Goal: Task Accomplishment & Management: Manage account settings

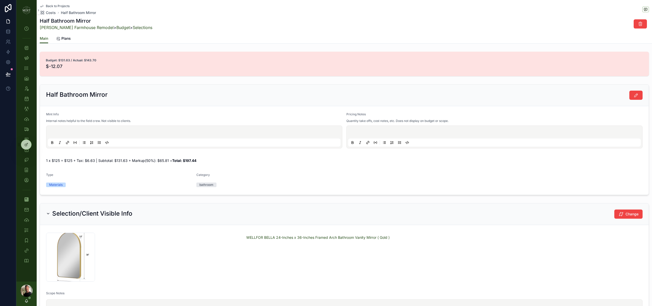
scroll to position [34, 0]
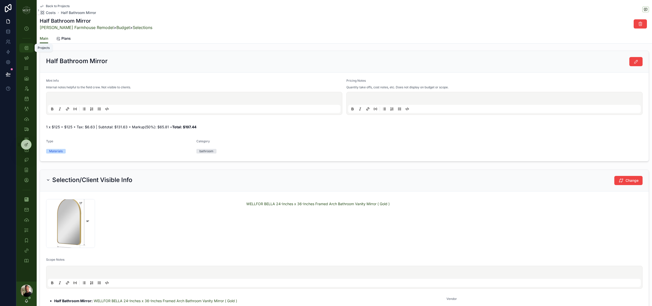
click at [29, 49] on icon "scrollable content" at bounding box center [26, 47] width 5 height 5
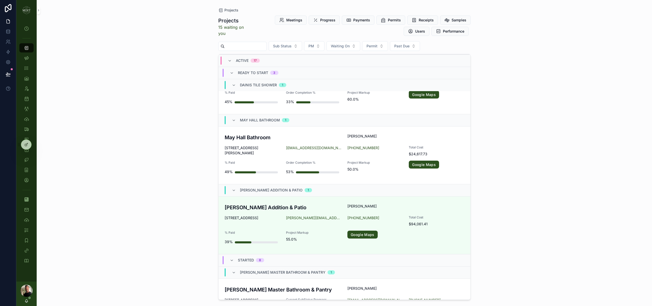
scroll to position [540, 0]
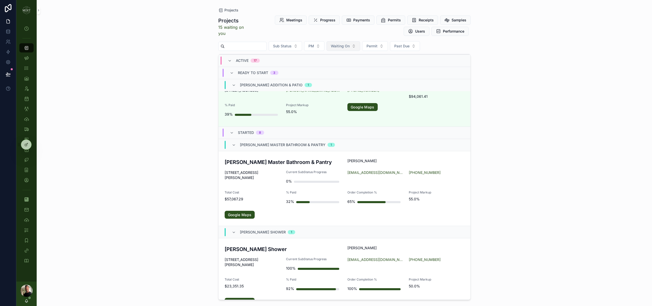
click at [359, 22] on span "Payments" at bounding box center [361, 20] width 17 height 5
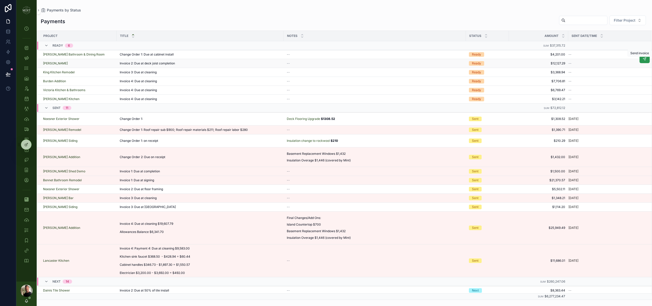
click at [647, 61] on button "scrollable content" at bounding box center [644, 59] width 10 height 8
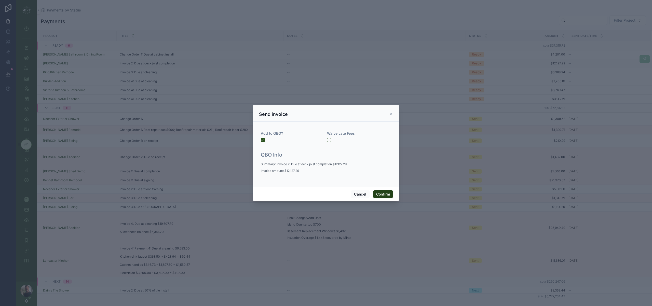
click at [387, 194] on button "Confirm" at bounding box center [383, 194] width 20 height 8
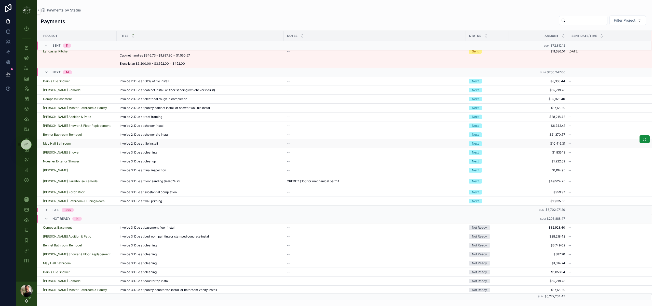
scroll to position [220, 0]
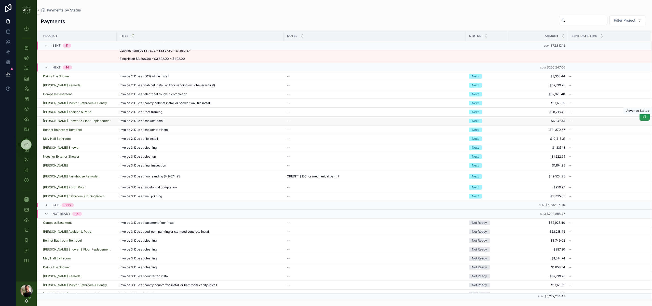
click at [642, 119] on button "scrollable content" at bounding box center [644, 117] width 10 height 8
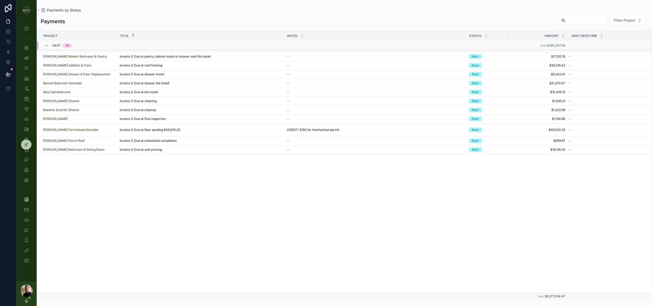
scroll to position [0, 0]
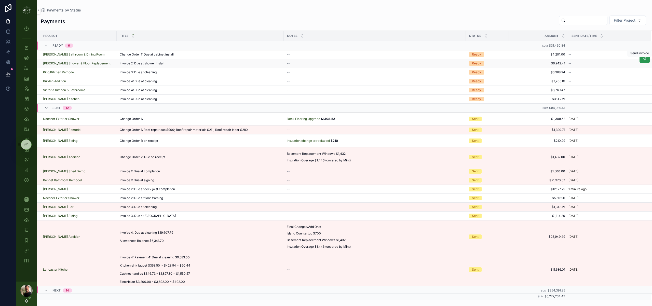
click at [641, 60] on button "scrollable content" at bounding box center [644, 59] width 10 height 8
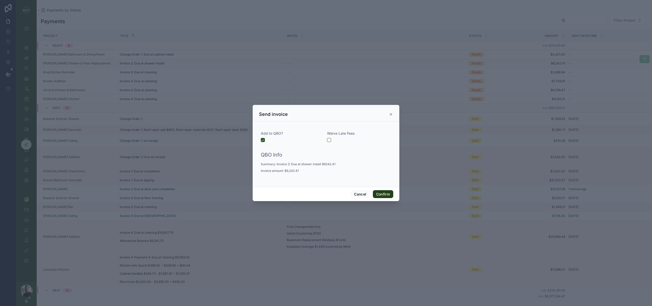
click at [388, 195] on button "Confirm" at bounding box center [383, 194] width 20 height 8
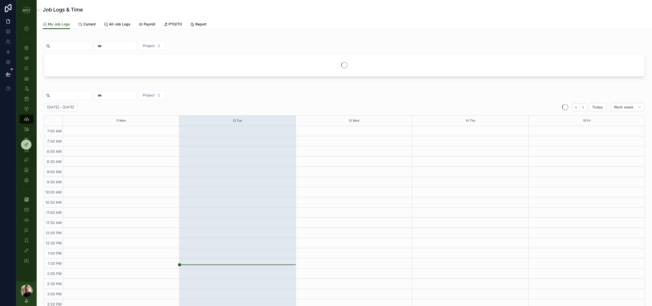
scroll to position [36, 0]
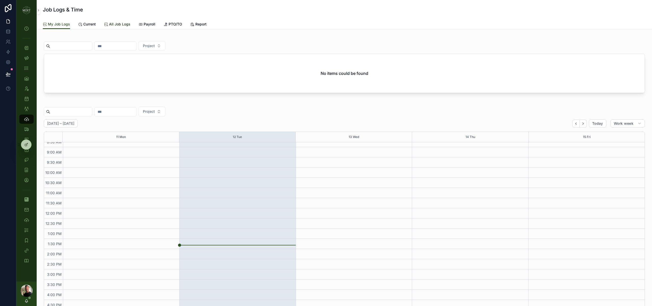
click at [117, 23] on span "All Job Logs" at bounding box center [119, 24] width 21 height 5
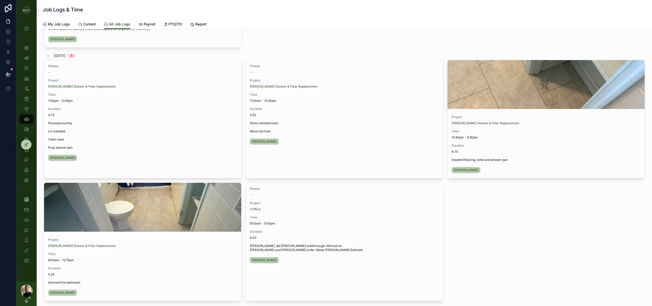
scroll to position [139, 0]
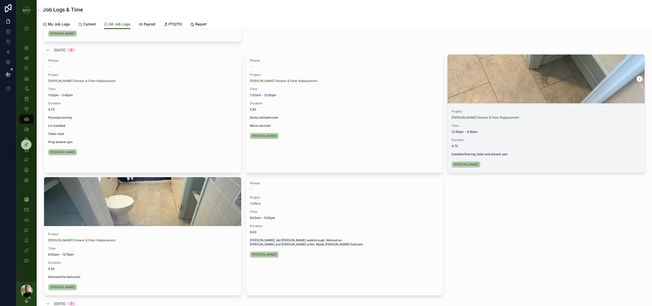
click at [566, 93] on div "scrollable content" at bounding box center [545, 79] width 197 height 49
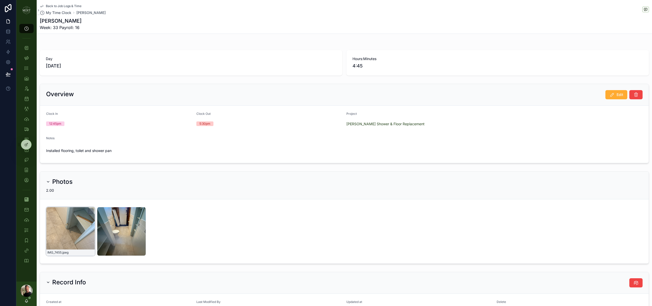
click at [86, 225] on div "IMG_7455 .jpeg" at bounding box center [70, 231] width 49 height 49
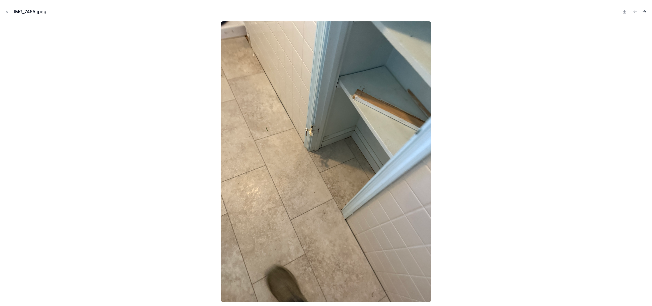
click at [646, 12] on icon "Next file" at bounding box center [644, 11] width 5 height 5
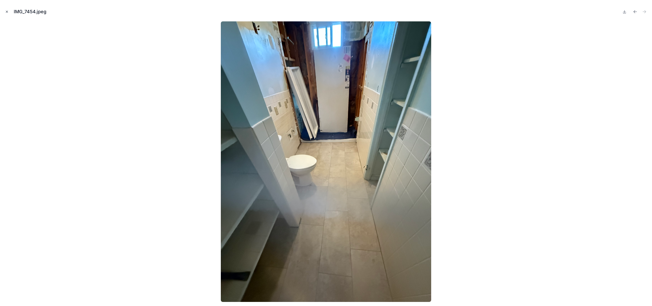
click at [8, 12] on icon "Close modal" at bounding box center [7, 12] width 4 height 4
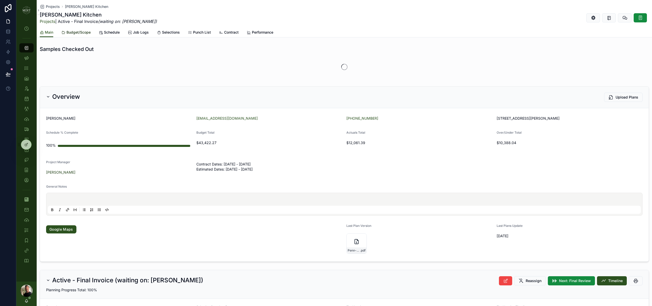
click at [82, 34] on span "Budget/Scope" at bounding box center [78, 32] width 24 height 5
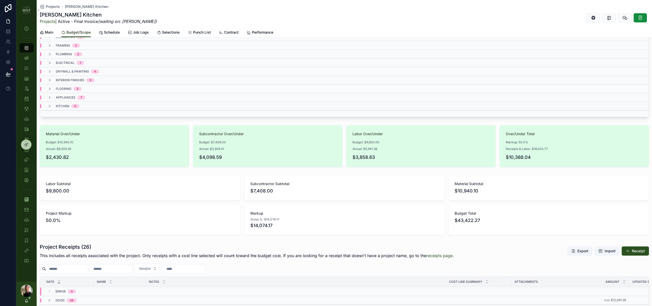
scroll to position [64, 0]
click at [50, 72] on icon "scrollable content" at bounding box center [50, 72] width 4 height 4
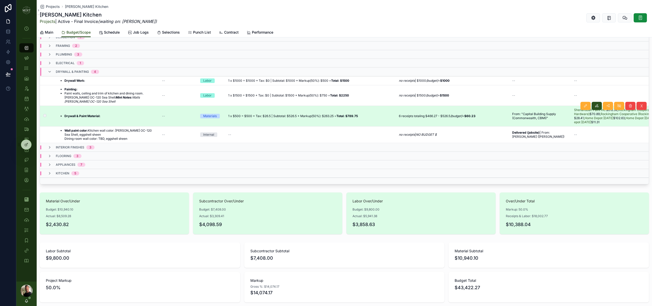
scroll to position [51, 0]
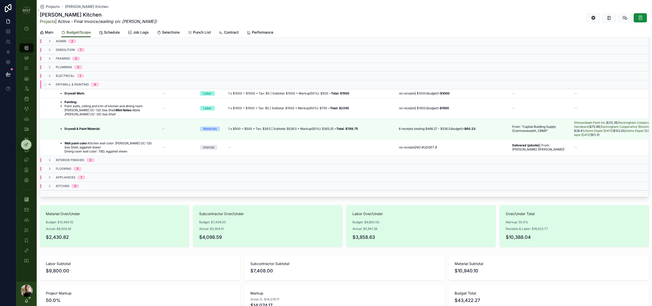
click at [49, 83] on icon "scrollable content" at bounding box center [50, 85] width 4 height 4
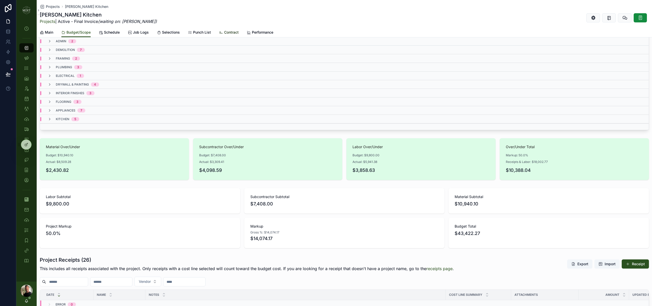
click at [234, 33] on span "Contract" at bounding box center [231, 32] width 15 height 5
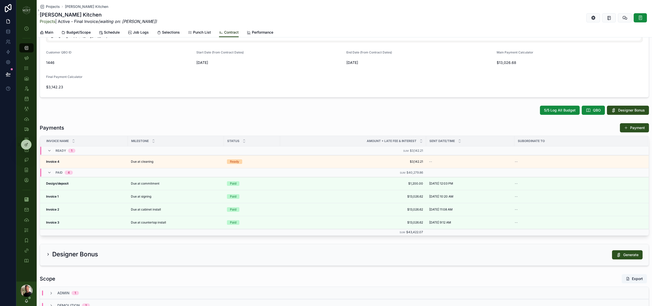
scroll to position [156, 0]
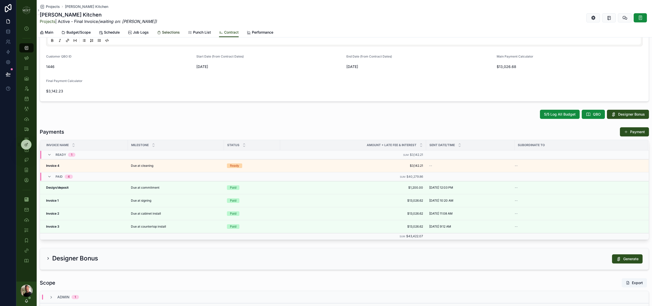
click at [178, 36] on link "Selections" at bounding box center [168, 33] width 23 height 10
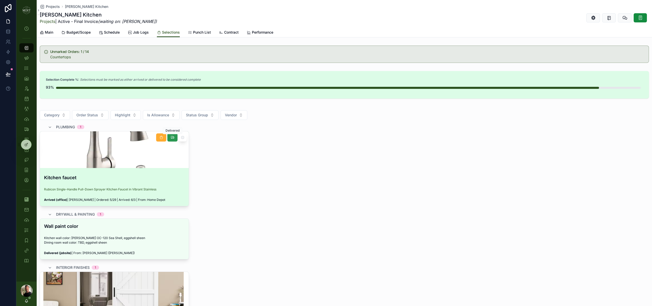
click at [172, 138] on icon "scrollable content" at bounding box center [172, 137] width 4 height 4
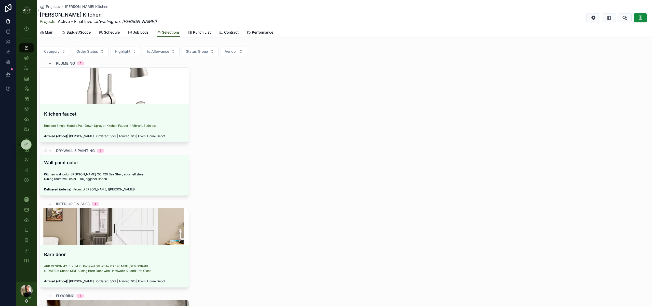
scroll to position [119, 0]
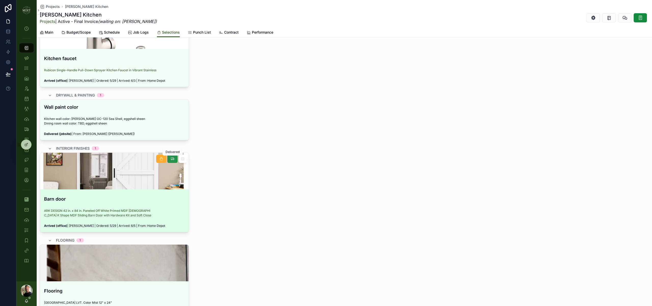
click at [171, 159] on icon "scrollable content" at bounding box center [172, 159] width 4 height 4
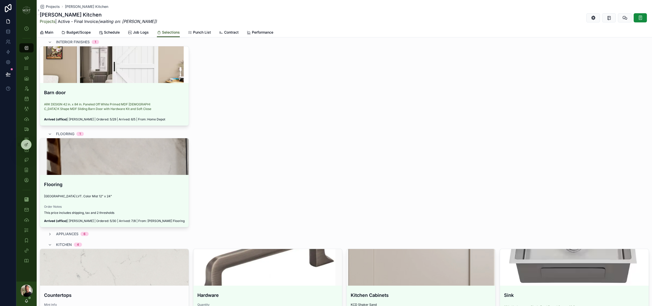
scroll to position [240, 0]
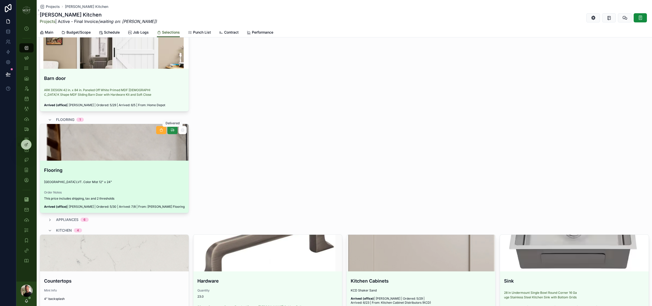
click at [173, 131] on icon "scrollable content" at bounding box center [172, 130] width 4 height 4
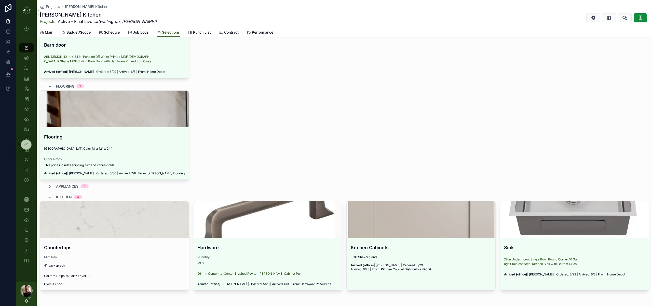
scroll to position [278, 0]
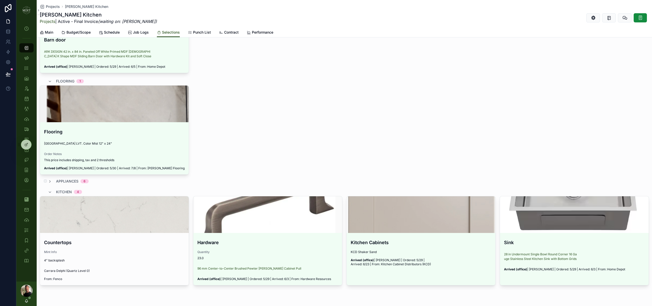
click at [53, 180] on div "appliances 6" at bounding box center [68, 181] width 41 height 5
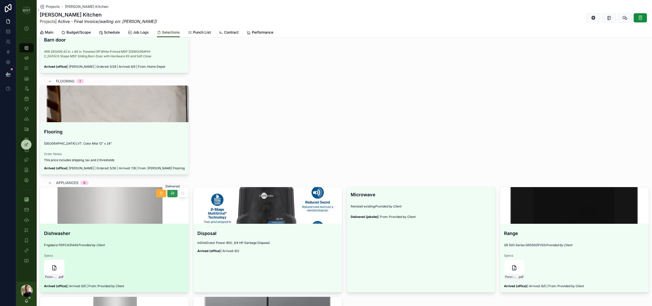
click at [171, 195] on icon "scrollable content" at bounding box center [172, 193] width 4 height 4
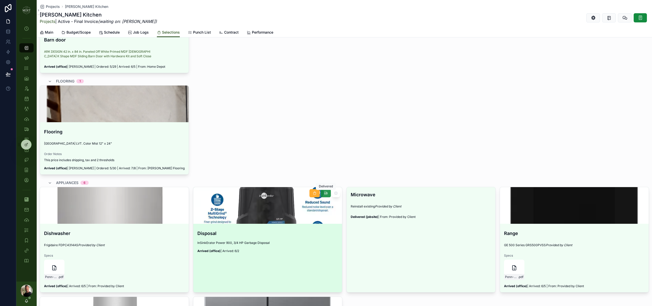
click at [324, 195] on icon "scrollable content" at bounding box center [326, 193] width 4 height 4
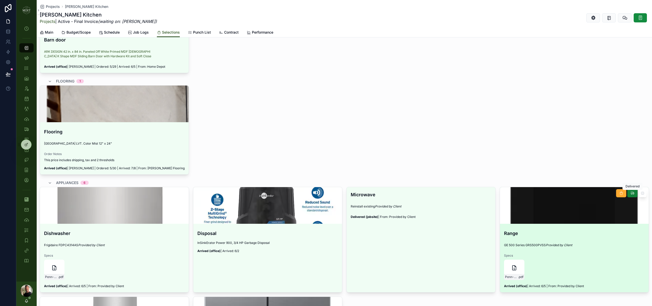
click at [631, 193] on icon "scrollable content" at bounding box center [632, 193] width 4 height 4
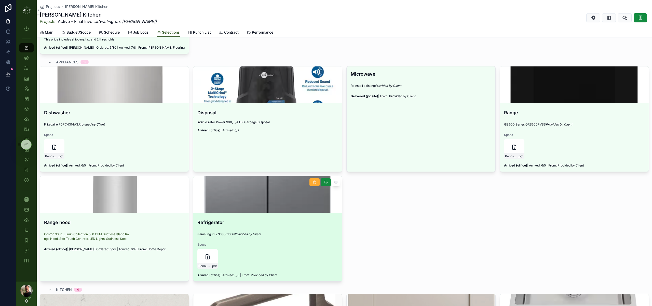
scroll to position [431, 0]
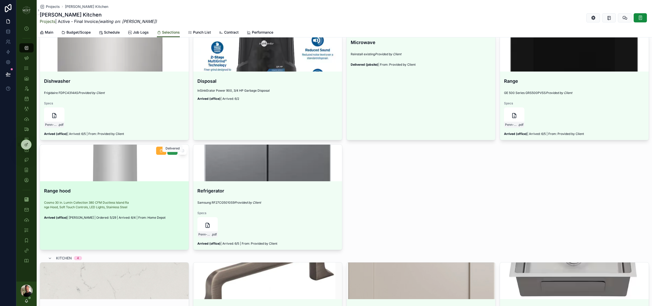
click at [174, 153] on icon "scrollable content" at bounding box center [172, 151] width 4 height 4
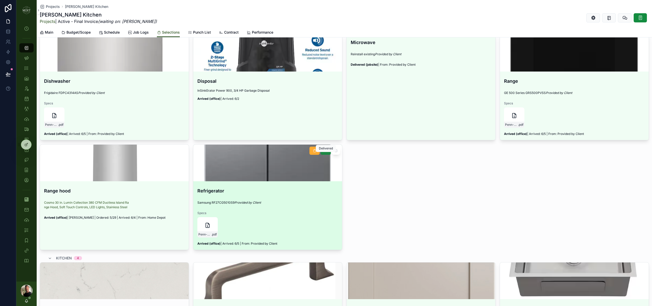
click at [327, 153] on icon "scrollable content" at bounding box center [326, 151] width 4 height 4
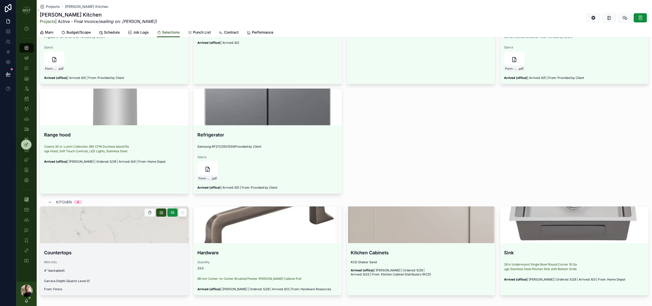
scroll to position [520, 0]
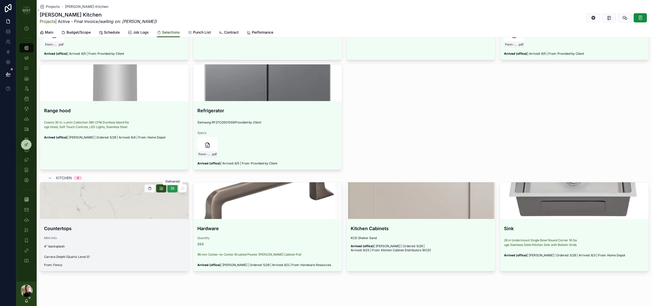
click at [174, 188] on button "scrollable content" at bounding box center [172, 188] width 10 height 8
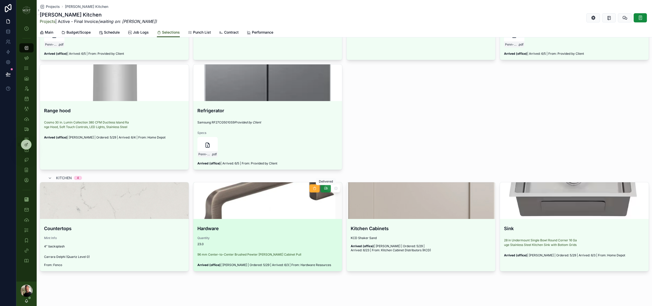
click at [324, 190] on icon "scrollable content" at bounding box center [326, 188] width 4 height 4
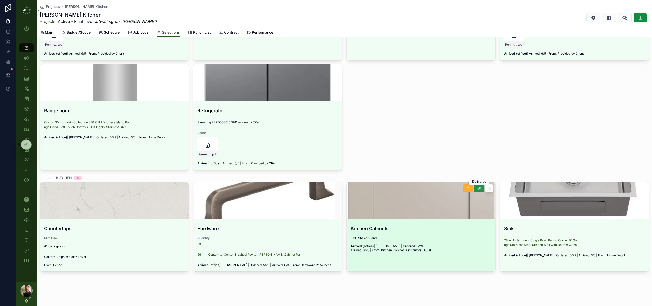
click at [481, 189] on button "scrollable content" at bounding box center [479, 188] width 10 height 8
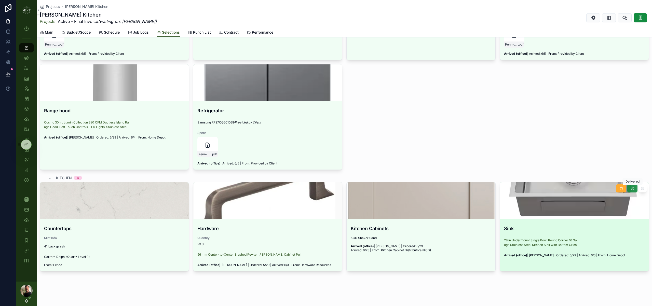
click at [631, 189] on icon "scrollable content" at bounding box center [632, 188] width 4 height 4
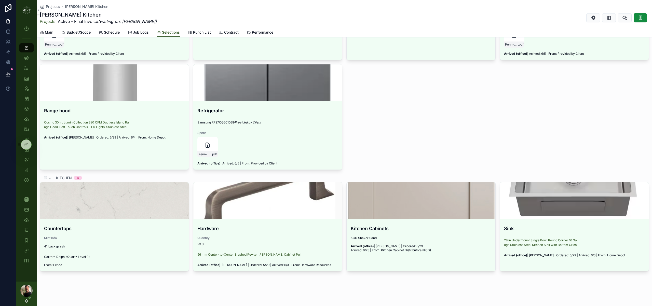
click at [52, 178] on div "kitchen 4" at bounding box center [65, 178] width 34 height 8
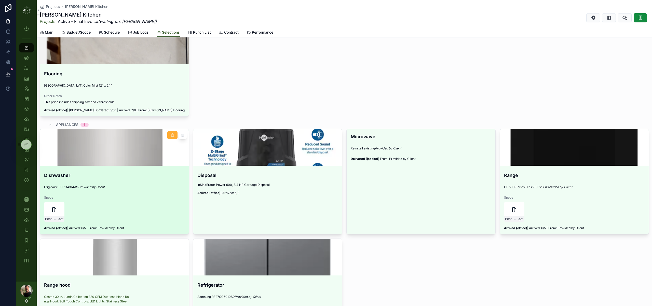
scroll to position [307, 0]
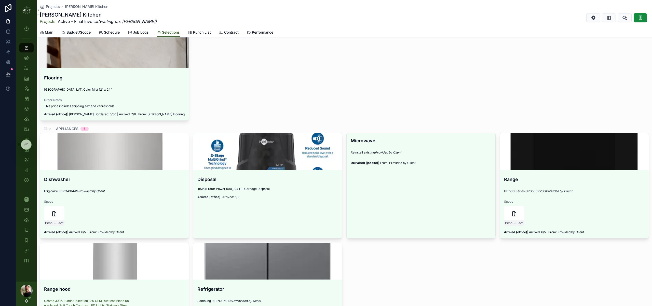
click at [51, 128] on icon "scrollable content" at bounding box center [50, 129] width 4 height 4
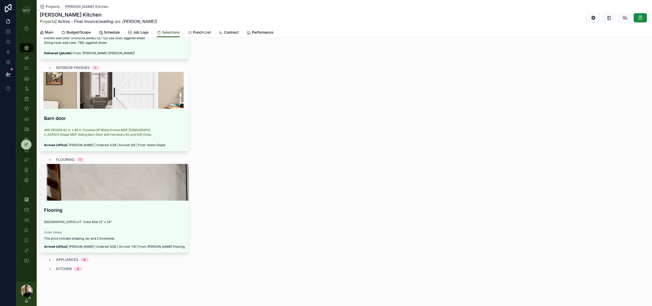
scroll to position [174, 0]
click at [55, 159] on div "flooring 1" at bounding box center [66, 160] width 36 height 8
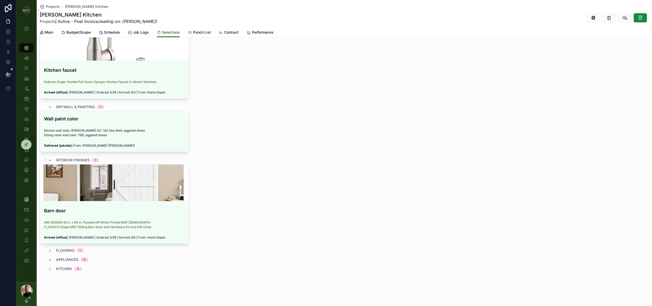
click at [64, 161] on span "interior finishes" at bounding box center [73, 160] width 34 height 5
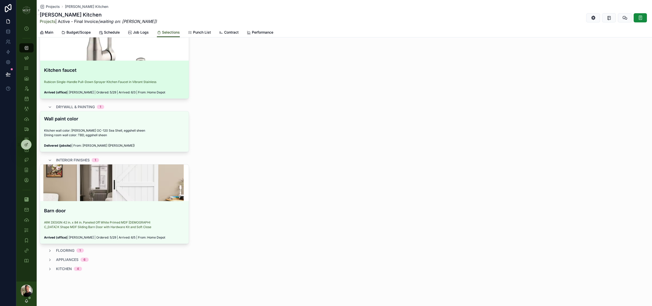
scroll to position [0, 0]
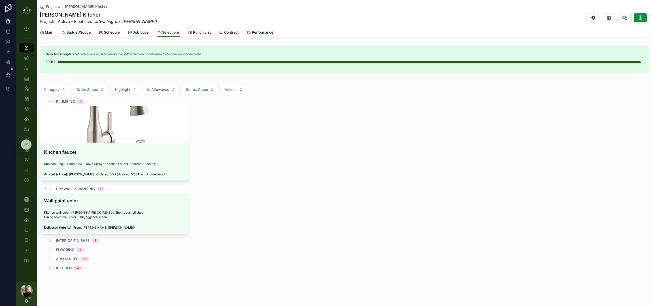
click at [67, 188] on span "drywall & painting" at bounding box center [75, 188] width 39 height 5
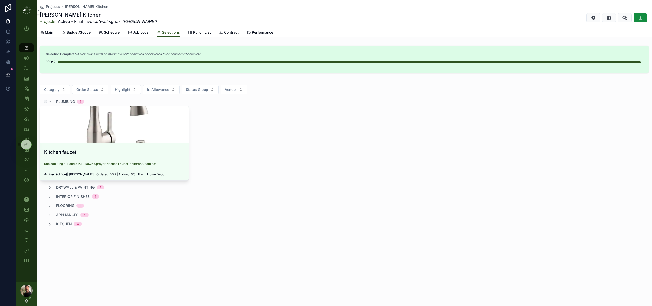
click at [56, 102] on span "plumbing" at bounding box center [65, 101] width 19 height 5
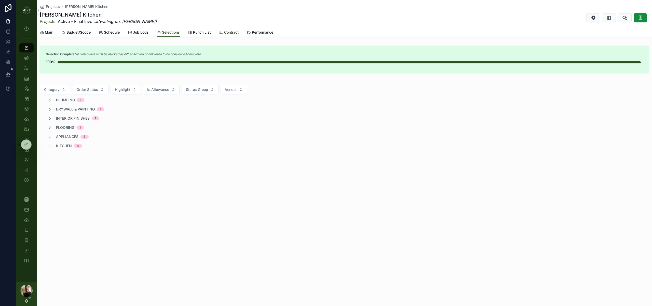
click at [227, 32] on span "Contract" at bounding box center [231, 32] width 15 height 5
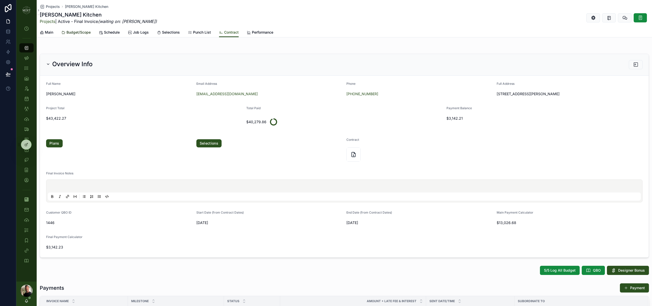
click at [80, 30] on span "Budget/Scope" at bounding box center [78, 32] width 24 height 5
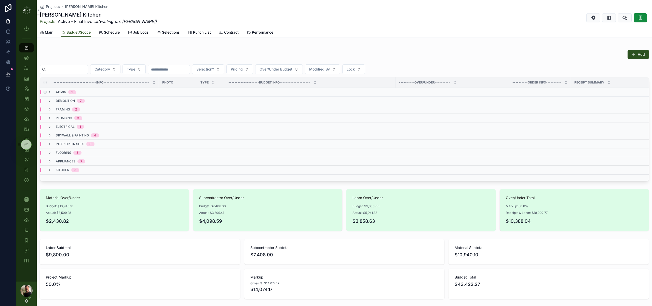
click at [52, 93] on div "admin 2" at bounding box center [62, 92] width 29 height 4
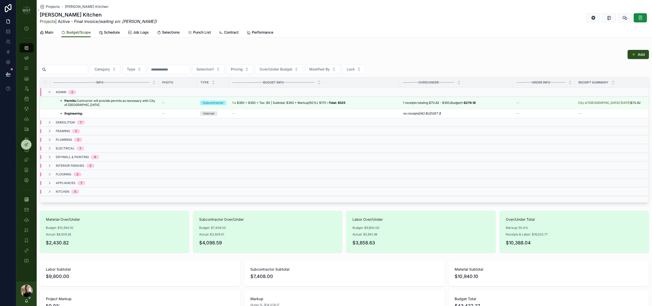
click at [51, 93] on icon "scrollable content" at bounding box center [50, 92] width 4 height 4
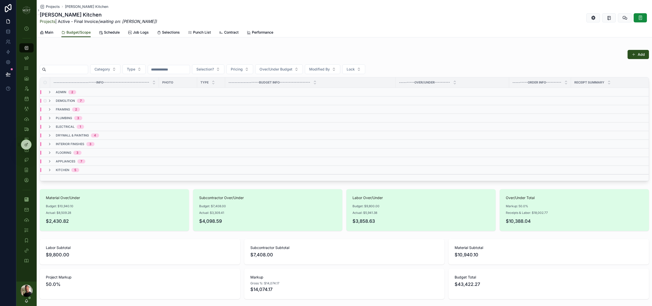
click at [52, 101] on div "demolition 7" at bounding box center [66, 101] width 37 height 4
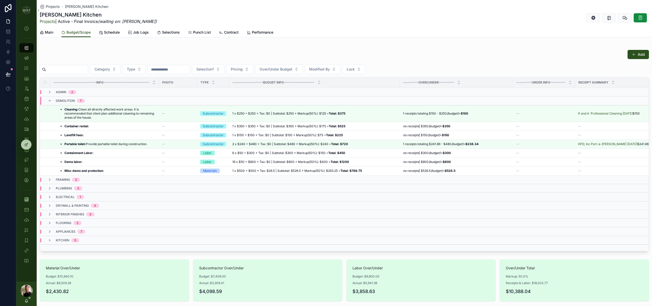
click at [52, 101] on div "demolition 7" at bounding box center [66, 101] width 37 height 8
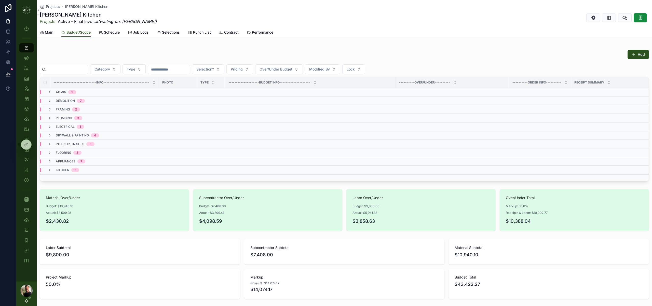
scroll to position [102, 0]
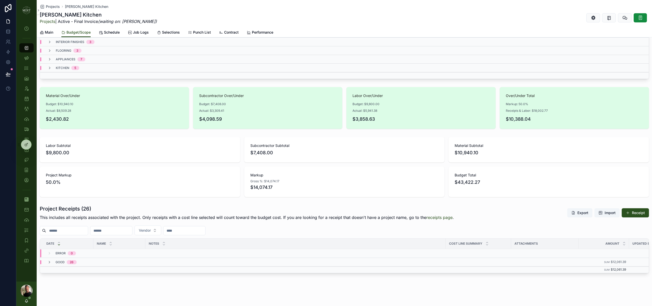
click at [54, 260] on div "Good 26" at bounding box center [61, 262] width 29 height 4
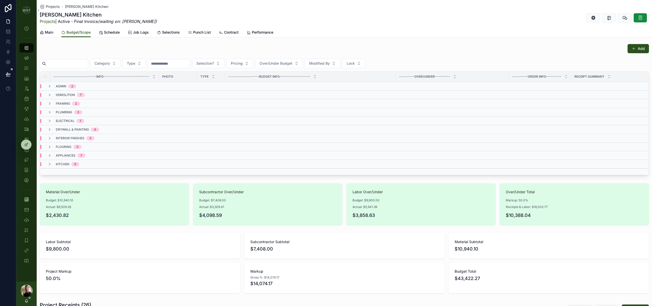
scroll to position [0, 0]
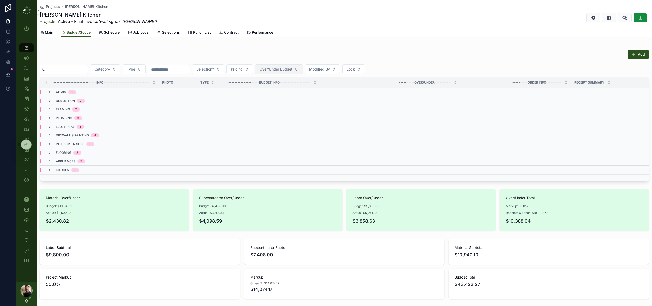
click at [292, 69] on span "Over/Under Budget" at bounding box center [276, 69] width 33 height 5
click at [293, 98] on div "Over Budget" at bounding box center [289, 98] width 61 height 8
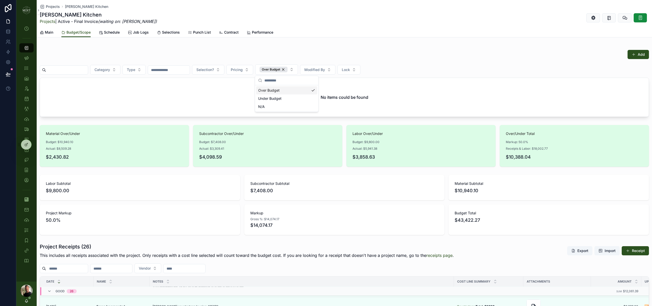
click at [38, 152] on div "Material Over/Under Budget: $10,940.10 Actual: $8,509.28 $2,430.82 Subcontracto…" at bounding box center [344, 146] width 615 height 46
click at [288, 69] on div "Over Budget" at bounding box center [274, 70] width 28 height 6
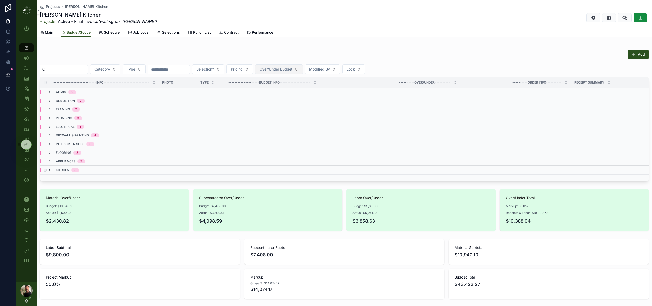
click at [51, 169] on icon "scrollable content" at bounding box center [50, 170] width 4 height 4
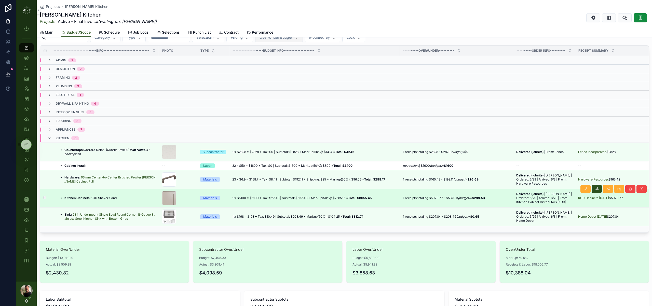
scroll to position [37, 0]
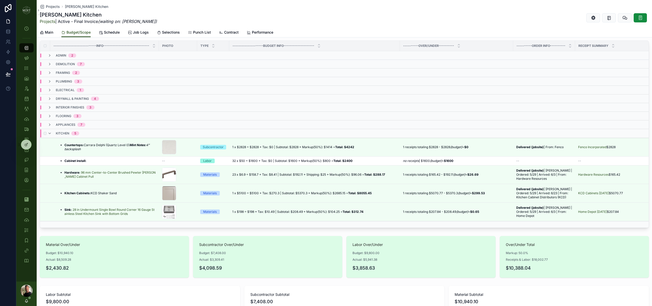
click at [53, 132] on div "kitchen 5" at bounding box center [64, 133] width 32 height 8
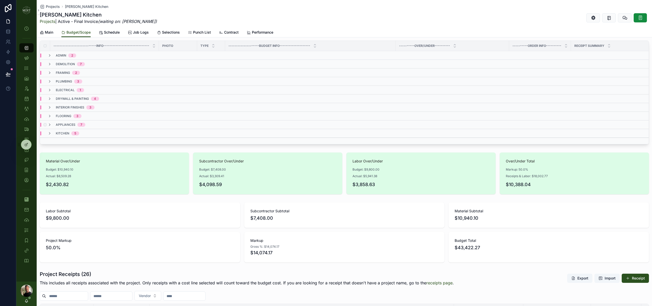
click at [52, 124] on div "appliances 7" at bounding box center [67, 125] width 38 height 4
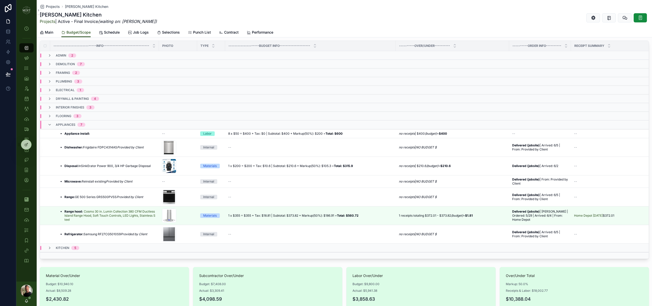
click at [52, 124] on div "appliances 7" at bounding box center [67, 125] width 38 height 8
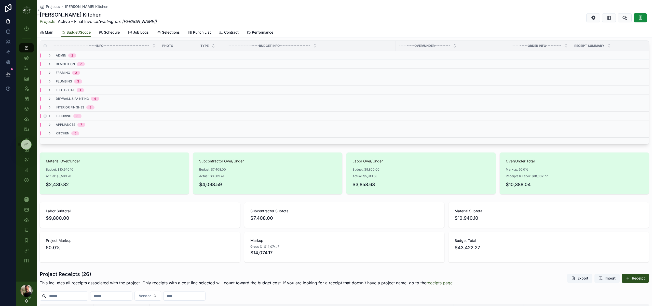
click at [52, 115] on div "flooring 3" at bounding box center [65, 116] width 34 height 4
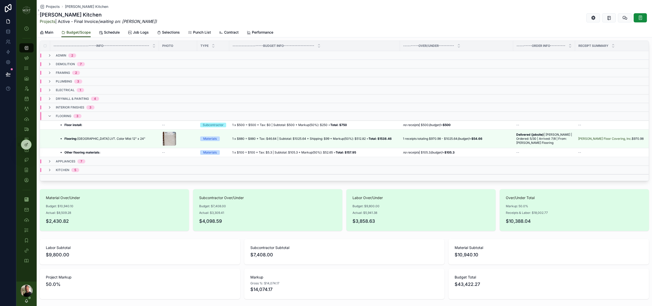
click at [52, 115] on div "flooring 3" at bounding box center [65, 116] width 34 height 8
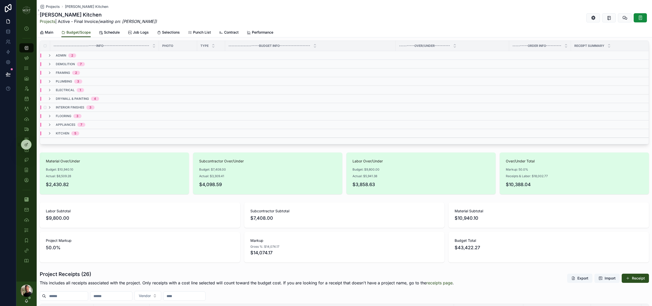
click at [54, 107] on div "interior finishes 3" at bounding box center [71, 107] width 47 height 4
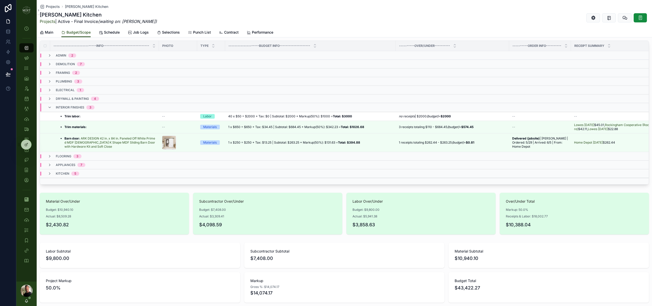
click at [54, 107] on div "interior finishes 3" at bounding box center [71, 107] width 47 height 8
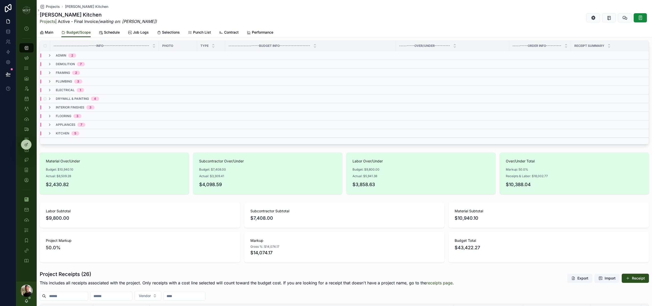
click at [52, 101] on td "drywall & painting 4" at bounding box center [132, 98] width 185 height 9
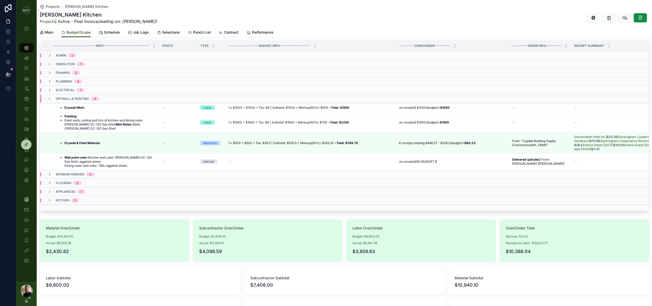
click at [52, 101] on div "drywall & painting 4" at bounding box center [73, 99] width 51 height 8
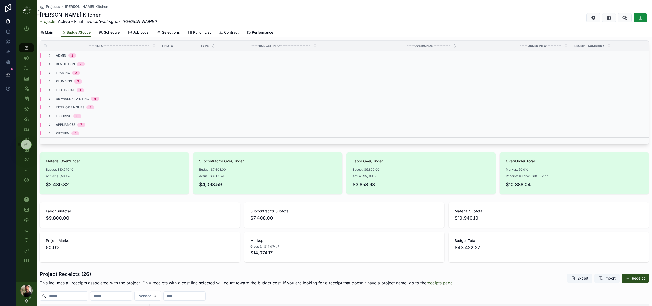
scroll to position [0, 0]
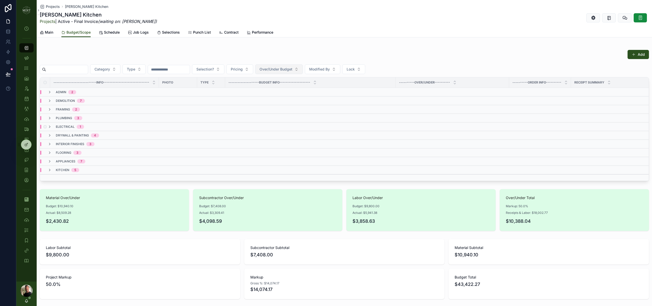
click at [55, 127] on div "electrical 1" at bounding box center [66, 127] width 36 height 4
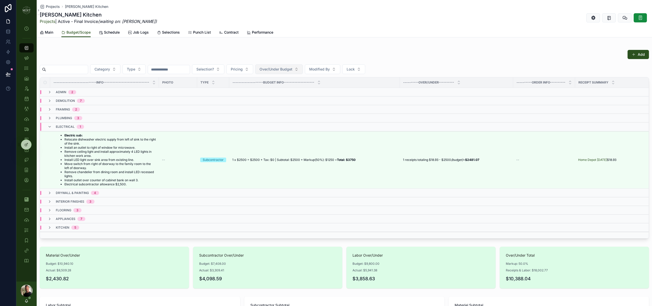
click at [55, 127] on div "electrical 1" at bounding box center [66, 127] width 36 height 8
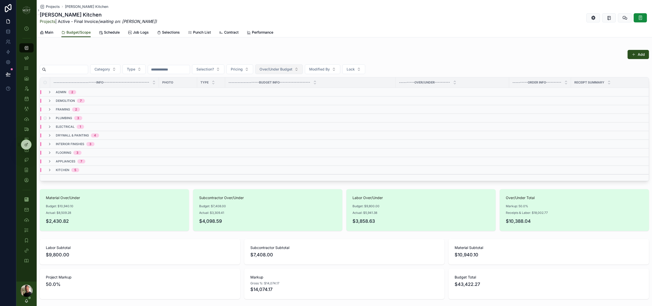
click at [55, 116] on div "plumbing 3" at bounding box center [65, 118] width 35 height 4
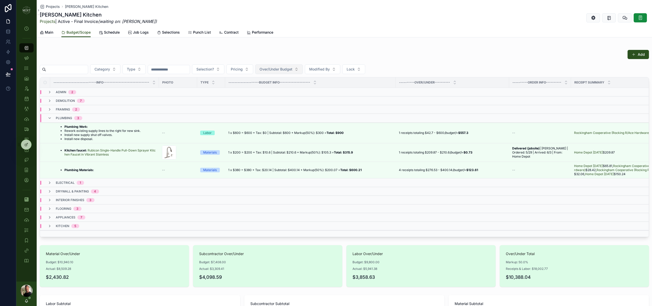
click at [55, 116] on div "plumbing 3" at bounding box center [65, 118] width 35 height 8
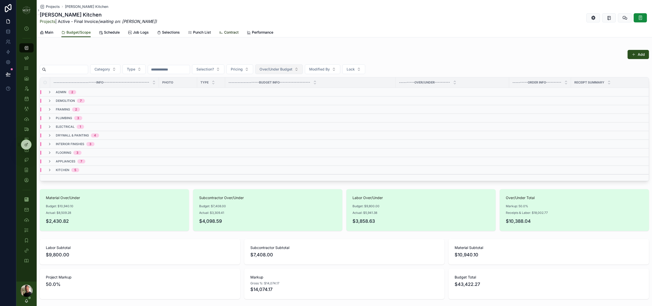
click at [228, 30] on span "Contract" at bounding box center [231, 32] width 15 height 5
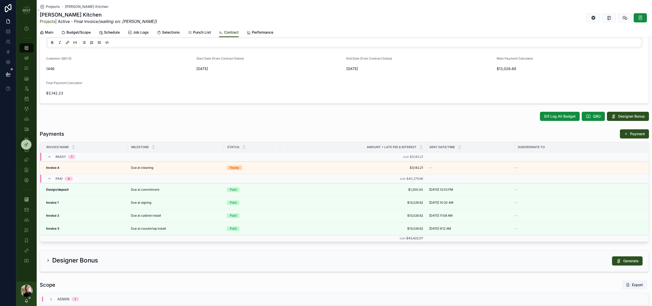
scroll to position [171, 0]
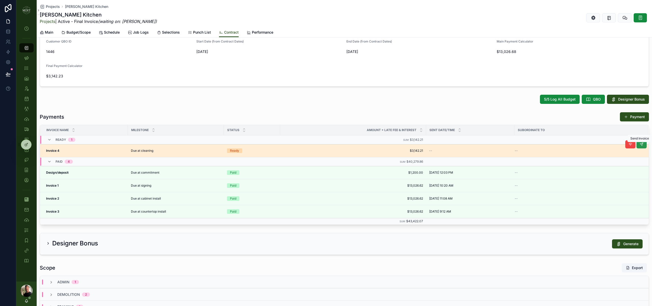
click at [641, 146] on button "scrollable content" at bounding box center [641, 144] width 10 height 8
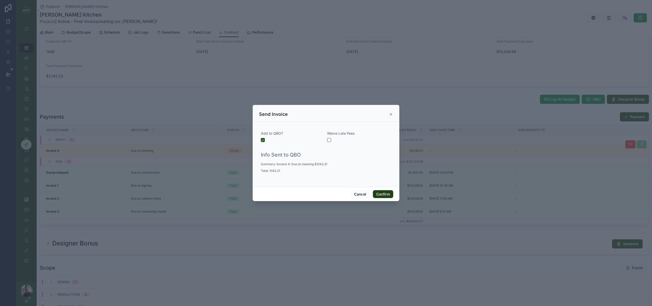
click at [384, 195] on button "Confirm" at bounding box center [383, 194] width 20 height 8
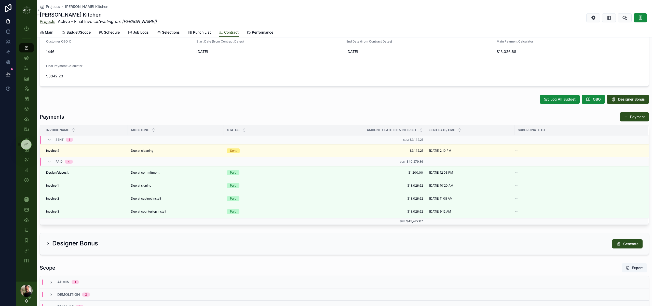
click at [53, 23] on link "Projects" at bounding box center [48, 21] width 16 height 5
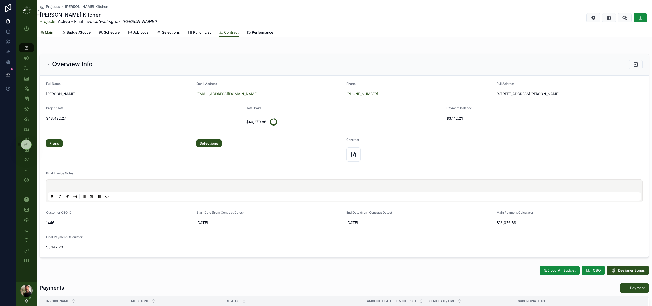
click at [52, 35] on span "Main" at bounding box center [49, 32] width 8 height 5
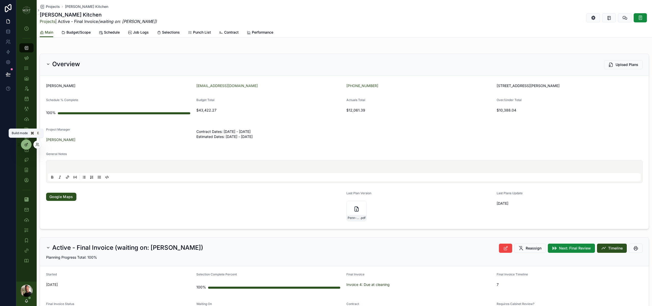
click at [30, 145] on div at bounding box center [26, 145] width 10 height 10
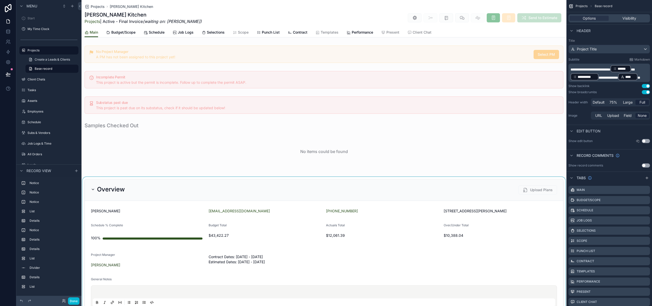
click at [301, 202] on div "scrollable content" at bounding box center [323, 267] width 485 height 180
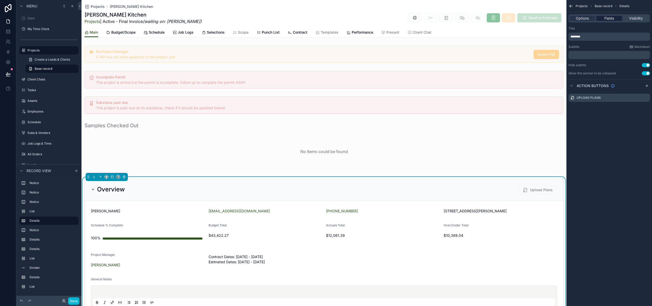
click at [611, 19] on span "Fields" at bounding box center [609, 18] width 10 height 5
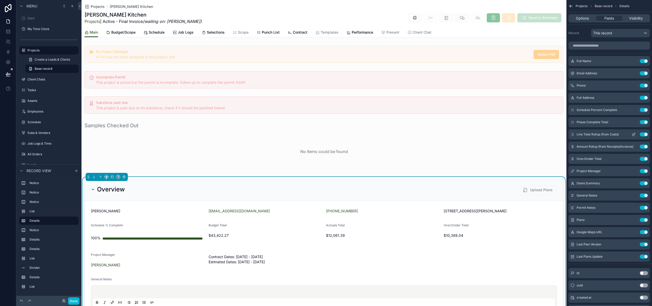
click at [643, 135] on button "Use setting" at bounding box center [644, 134] width 8 height 4
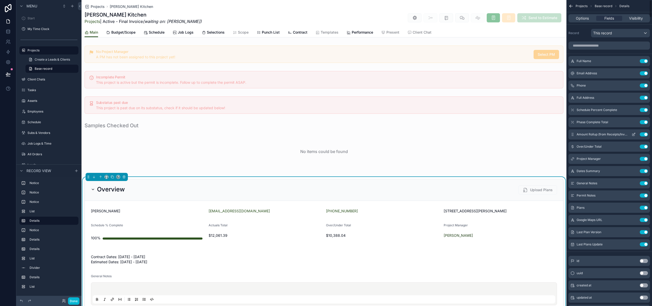
click at [643, 134] on button "Use setting" at bounding box center [644, 134] width 8 height 4
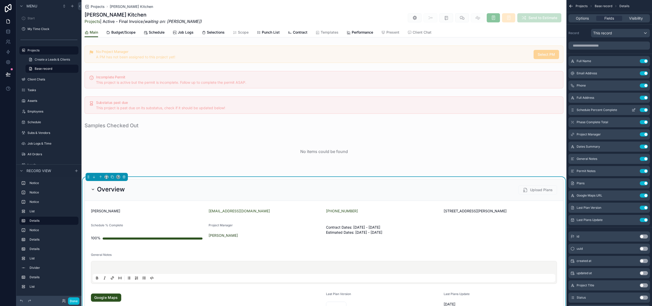
click at [634, 108] on icon "scrollable content" at bounding box center [634, 110] width 4 height 4
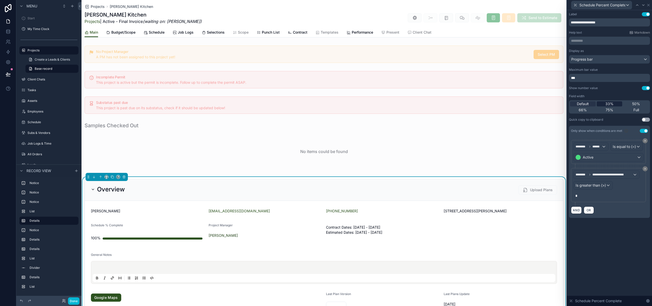
click at [615, 105] on div "33%" at bounding box center [610, 103] width 26 height 5
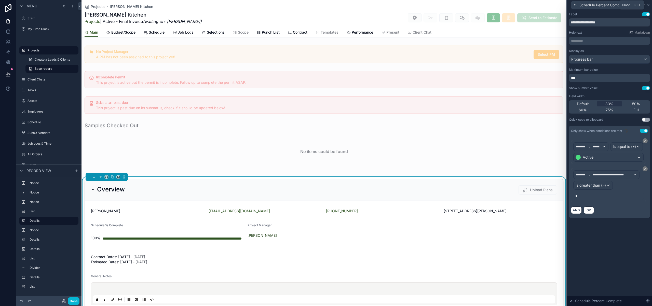
click at [649, 6] on icon at bounding box center [648, 5] width 4 height 4
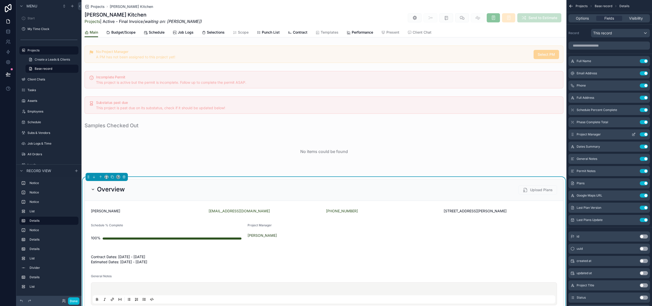
click at [632, 135] on icon "scrollable content" at bounding box center [634, 134] width 4 height 4
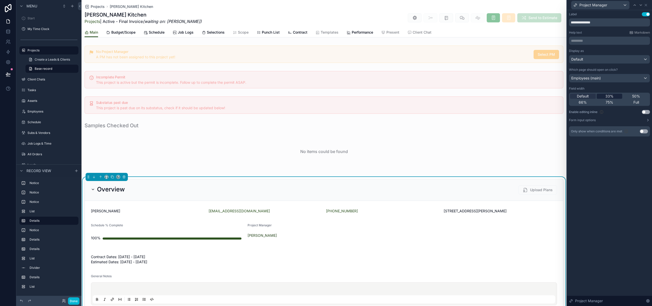
click at [616, 98] on div "33%" at bounding box center [610, 96] width 26 height 5
click at [646, 4] on icon at bounding box center [646, 5] width 4 height 4
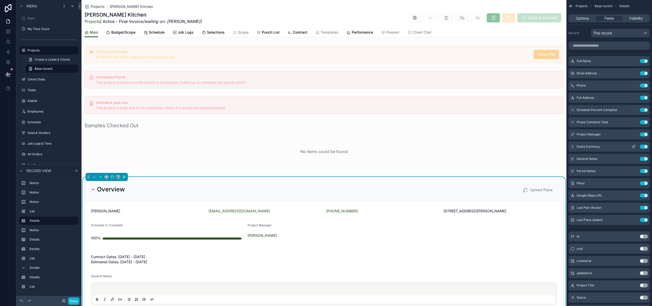
click at [632, 148] on icon "scrollable content" at bounding box center [633, 147] width 2 height 2
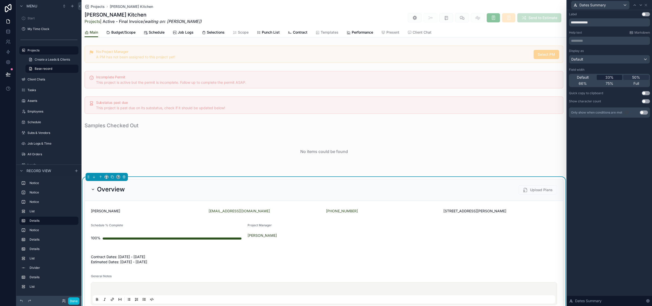
click at [611, 75] on span "33%" at bounding box center [609, 77] width 8 height 5
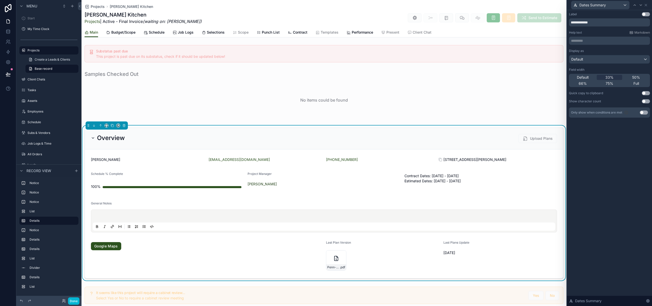
scroll to position [58, 0]
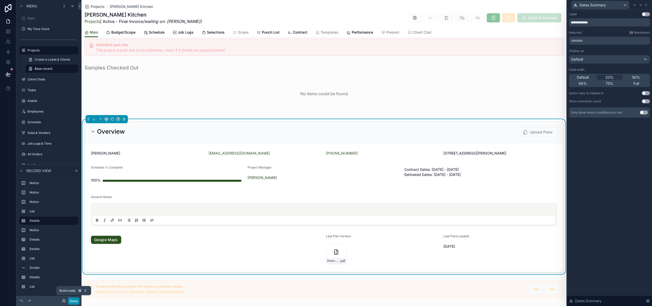
click at [73, 300] on button "Done" at bounding box center [73, 300] width 11 height 7
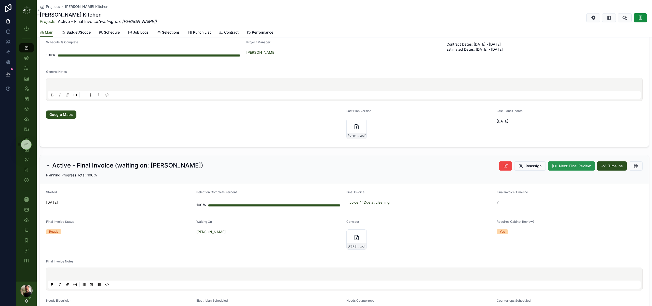
click at [567, 169] on button "Next: Final Review" at bounding box center [571, 165] width 47 height 9
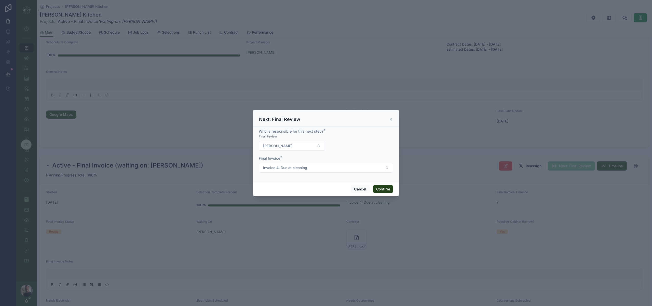
click at [386, 189] on button "Confirm" at bounding box center [383, 189] width 20 height 8
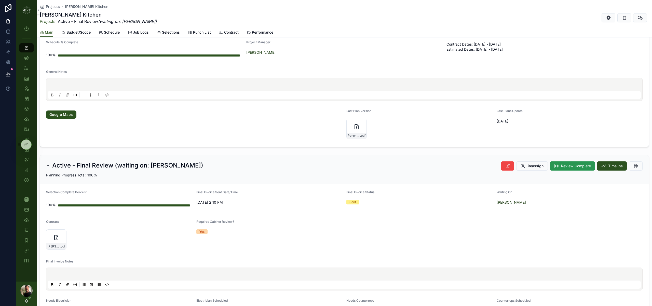
click at [577, 169] on button "Review Complete" at bounding box center [572, 165] width 45 height 9
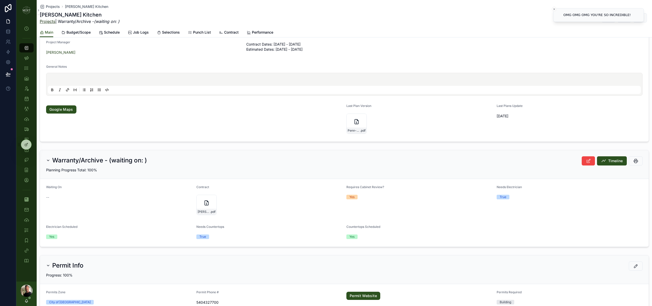
click at [47, 20] on link "Projects" at bounding box center [48, 21] width 16 height 5
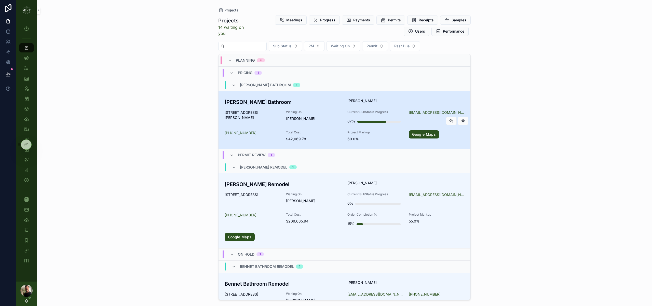
click at [270, 108] on div "Roberson Bathroom Sarah Roberson 921 Robertson St Staunton VA 24401 Waiting On …" at bounding box center [345, 119] width 240 height 43
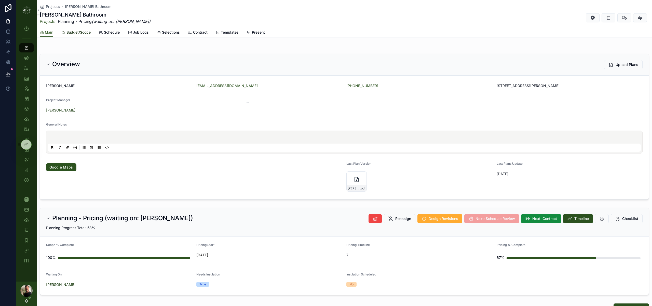
click at [80, 31] on span "Budget/Scope" at bounding box center [78, 32] width 24 height 5
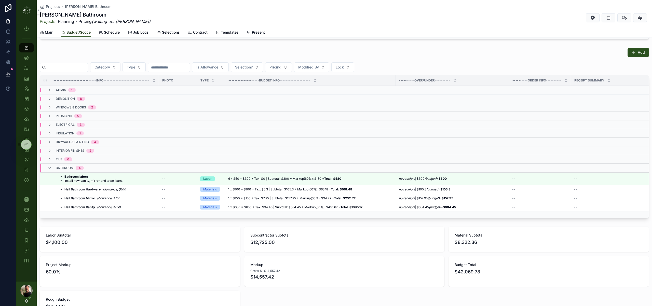
scroll to position [53, 0]
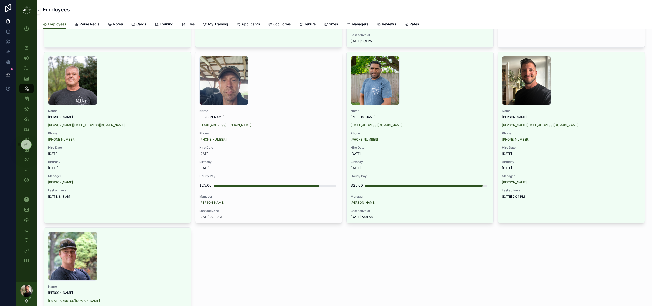
scroll to position [200, 0]
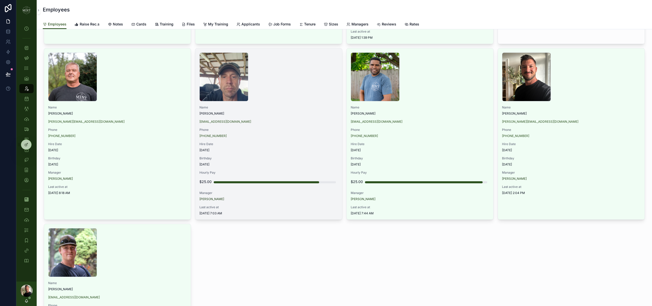
click at [283, 89] on div "1754057357374661360558914906737 .jpg" at bounding box center [268, 76] width 139 height 49
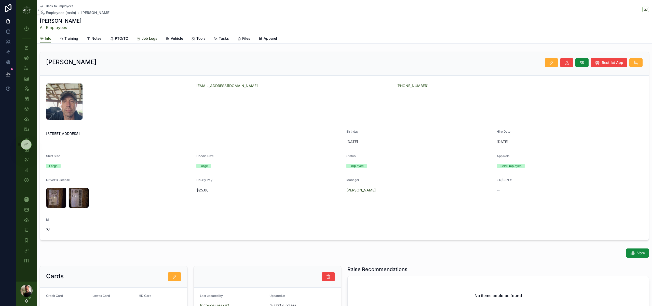
click at [146, 40] on span "Job Logs" at bounding box center [150, 38] width 16 height 5
click at [550, 61] on icon "scrollable content" at bounding box center [551, 62] width 5 height 5
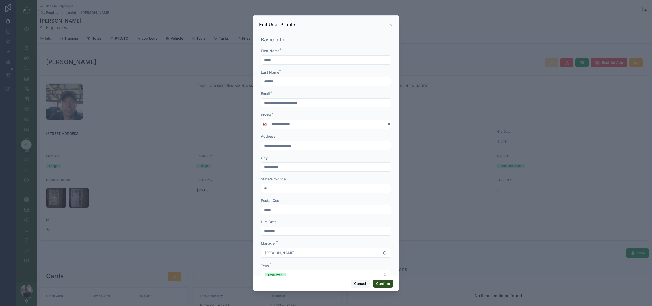
click at [355, 282] on button "Cancel" at bounding box center [360, 284] width 19 height 8
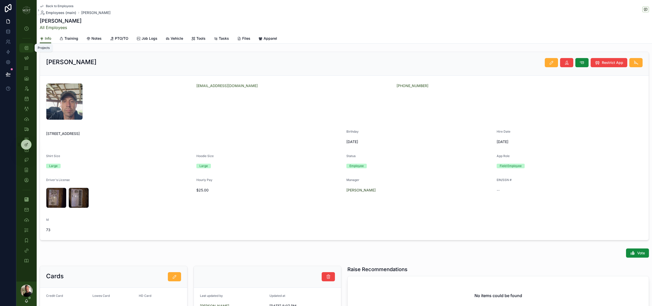
click at [26, 48] on icon "scrollable content" at bounding box center [26, 47] width 5 height 5
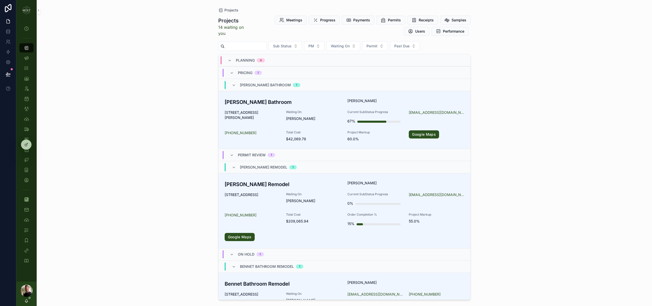
click at [253, 48] on input "scrollable content" at bounding box center [246, 46] width 42 height 7
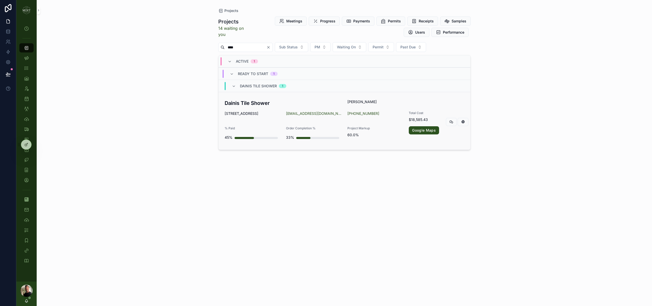
type input "****"
click at [263, 102] on h3 "Dainis Tile Shower" at bounding box center [283, 103] width 117 height 8
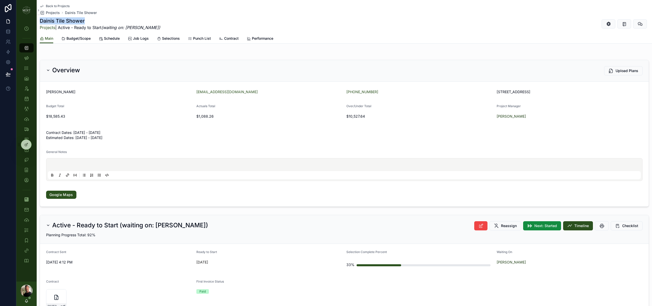
drag, startPoint x: 89, startPoint y: 20, endPoint x: 41, endPoint y: 21, distance: 47.4
click at [41, 21] on h1 "Dainis Tile Shower" at bounding box center [100, 20] width 120 height 7
copy h1 "Dainis Tile Shower"
click at [492, 92] on icon "scrollable content" at bounding box center [494, 92] width 4 height 4
click at [81, 40] on span "Budget/Scope" at bounding box center [78, 38] width 24 height 5
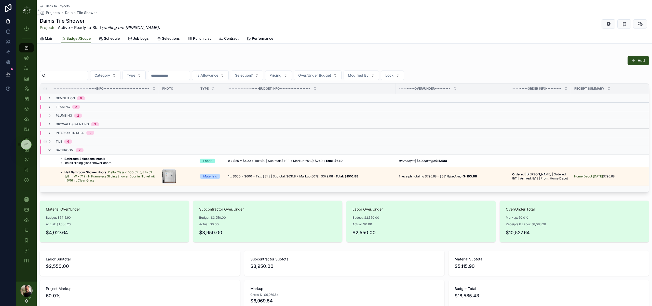
click at [49, 140] on icon "scrollable content" at bounding box center [50, 142] width 4 height 4
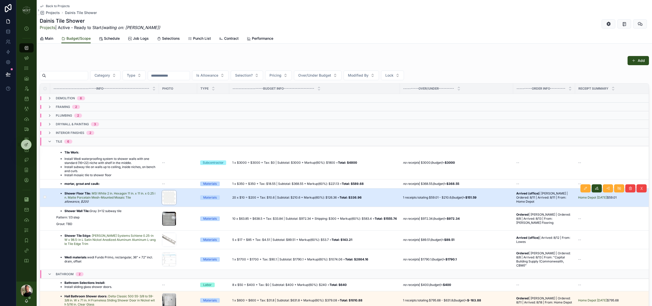
click at [164, 198] on div "scrollable content" at bounding box center [169, 197] width 14 height 14
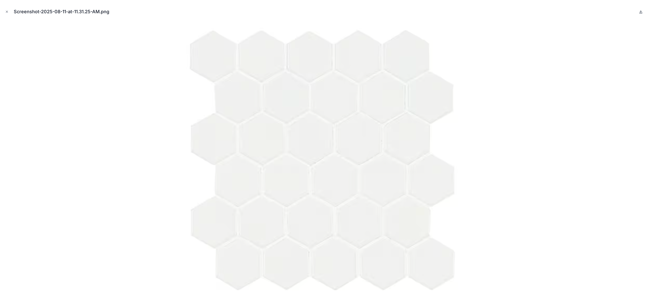
click at [641, 11] on icon at bounding box center [641, 12] width 4 height 4
click at [5, 12] on icon "Close modal" at bounding box center [7, 12] width 4 height 4
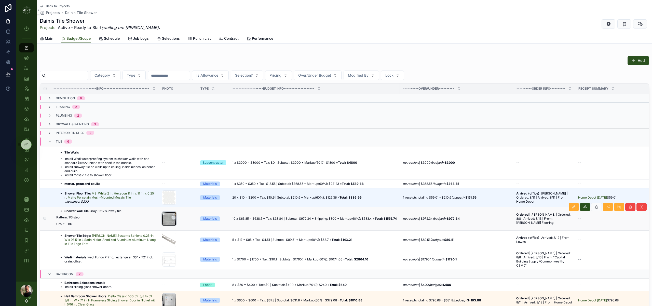
click at [162, 220] on div "scrollable content" at bounding box center [169, 219] width 14 height 14
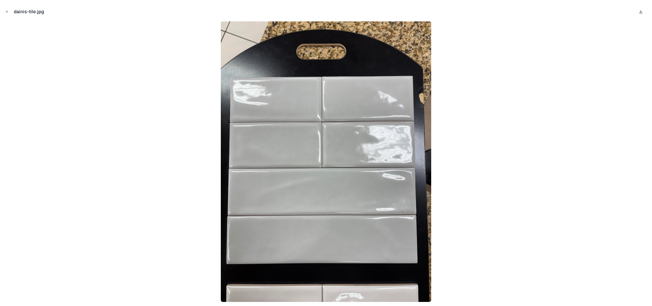
click at [641, 13] on icon at bounding box center [641, 12] width 4 height 4
click at [5, 11] on icon "Close modal" at bounding box center [7, 12] width 4 height 4
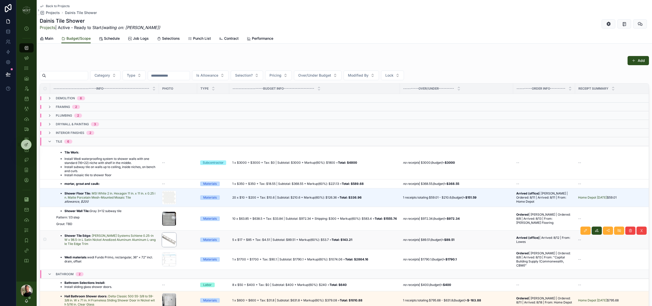
click at [163, 240] on div "scrollable content" at bounding box center [169, 240] width 14 height 14
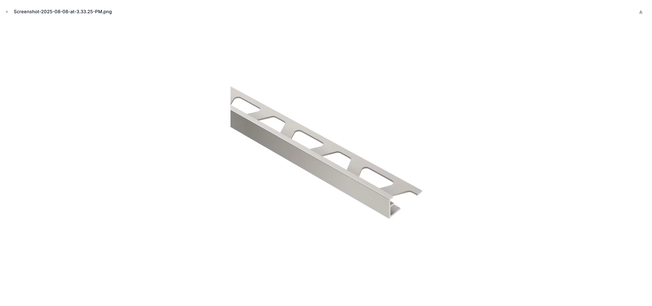
click at [643, 12] on icon at bounding box center [641, 12] width 4 height 4
click at [8, 12] on icon "Close modal" at bounding box center [7, 12] width 4 height 4
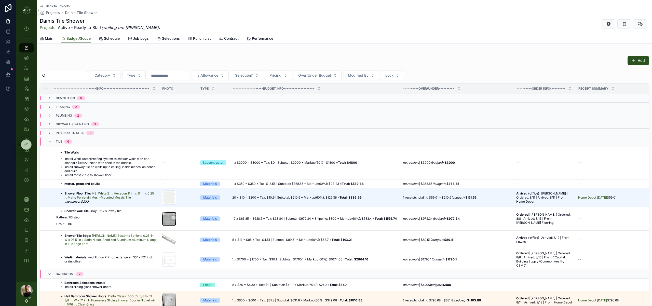
click at [106, 170] on li "Install subway tile on walls up to ceiling, inside niches, on bench and curb." at bounding box center [109, 169] width 91 height 8
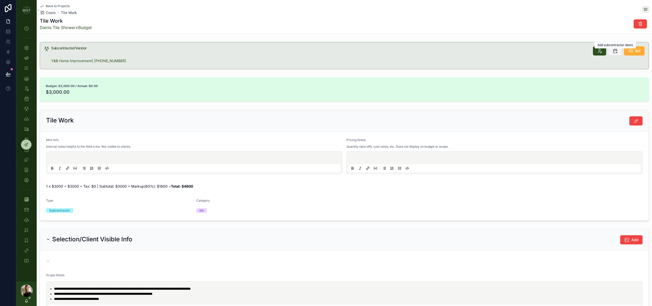
click at [616, 52] on icon "scrollable content" at bounding box center [614, 50] width 5 height 5
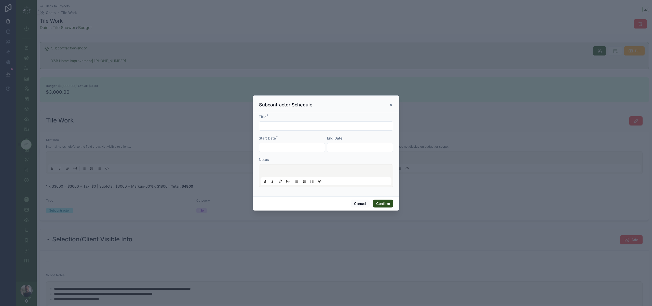
click at [290, 128] on input "text" at bounding box center [326, 125] width 134 height 7
type input "**********"
click at [277, 150] on input "text" at bounding box center [292, 147] width 66 height 7
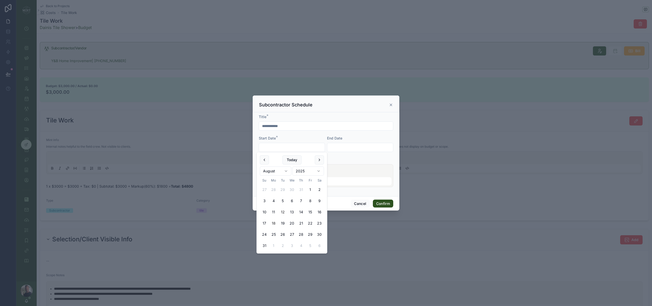
click at [275, 224] on button "18" at bounding box center [273, 223] width 9 height 9
type input "*********"
click at [338, 149] on input "text" at bounding box center [360, 147] width 66 height 7
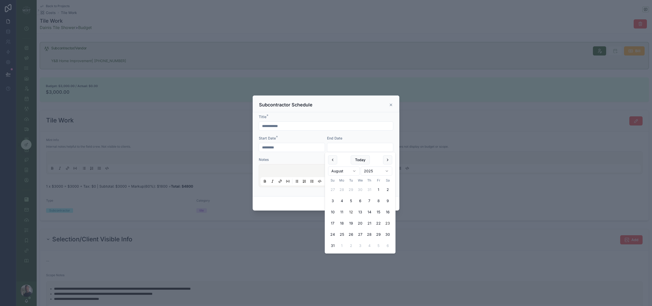
click at [387, 222] on button "23" at bounding box center [387, 223] width 9 height 9
type input "*********"
click at [289, 192] on form "**********" at bounding box center [326, 153] width 134 height 78
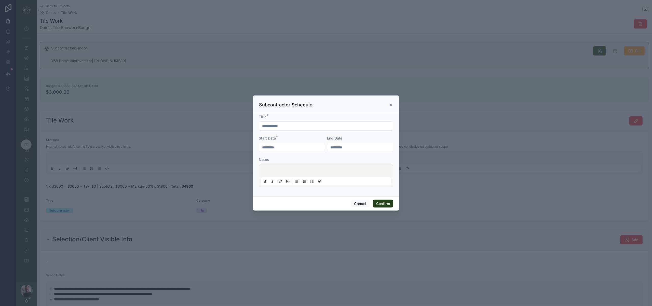
drag, startPoint x: 386, startPoint y: 203, endPoint x: 376, endPoint y: 203, distance: 9.9
click at [387, 203] on button "Confirm" at bounding box center [383, 204] width 20 height 8
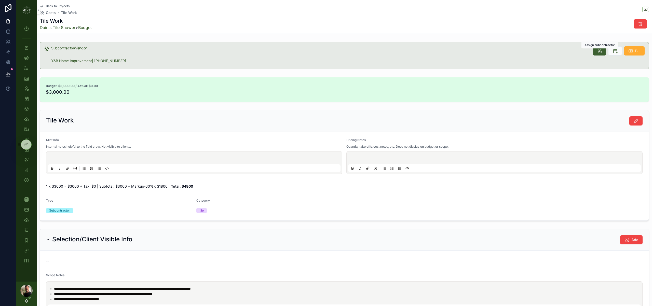
click at [596, 52] on button "scrollable content" at bounding box center [599, 50] width 13 height 9
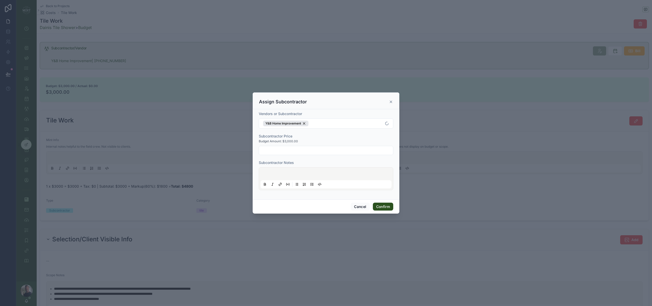
click at [297, 152] on input "text" at bounding box center [326, 150] width 134 height 7
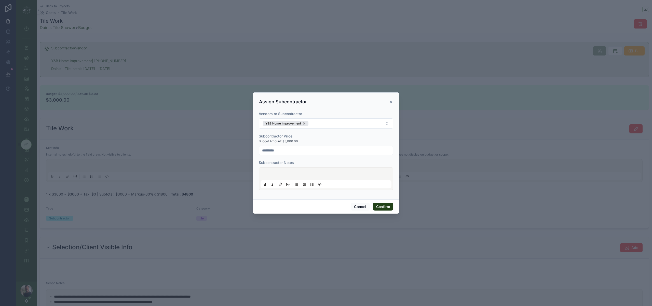
type input "*********"
click at [384, 206] on button "Confirm" at bounding box center [383, 207] width 20 height 8
